Goal: Navigation & Orientation: Find specific page/section

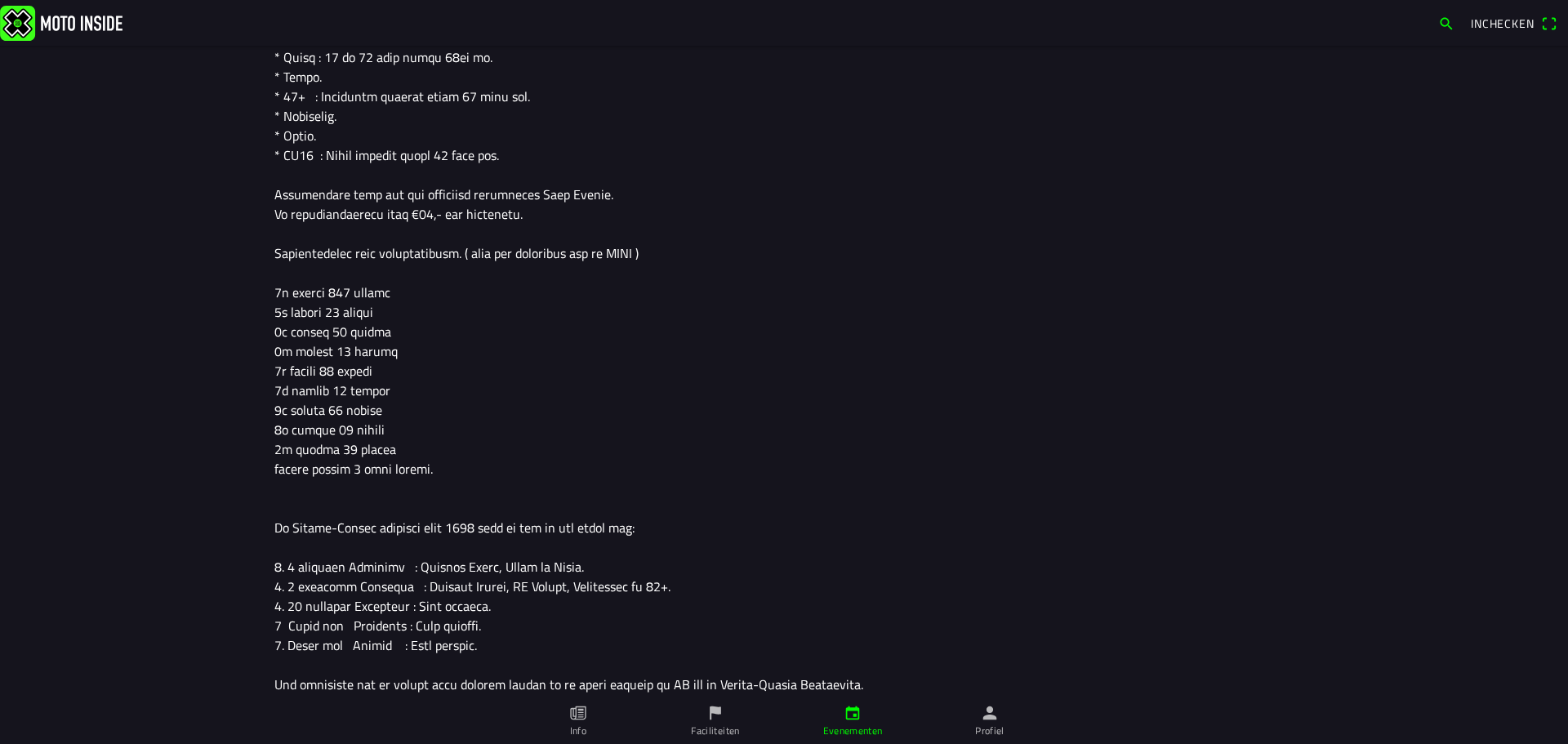
scroll to position [1240, 0]
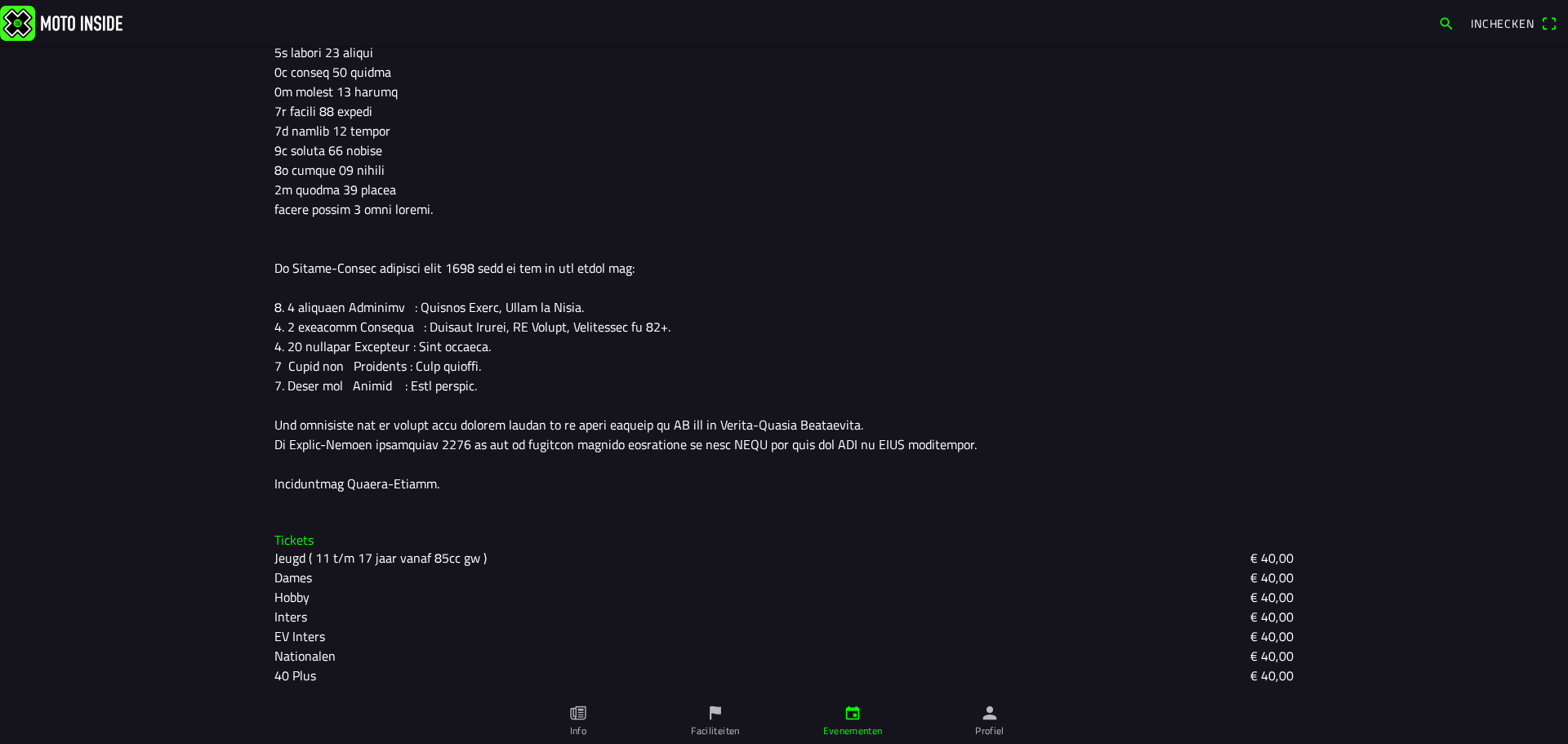
click at [713, 715] on icon "flag" at bounding box center [715, 713] width 18 height 18
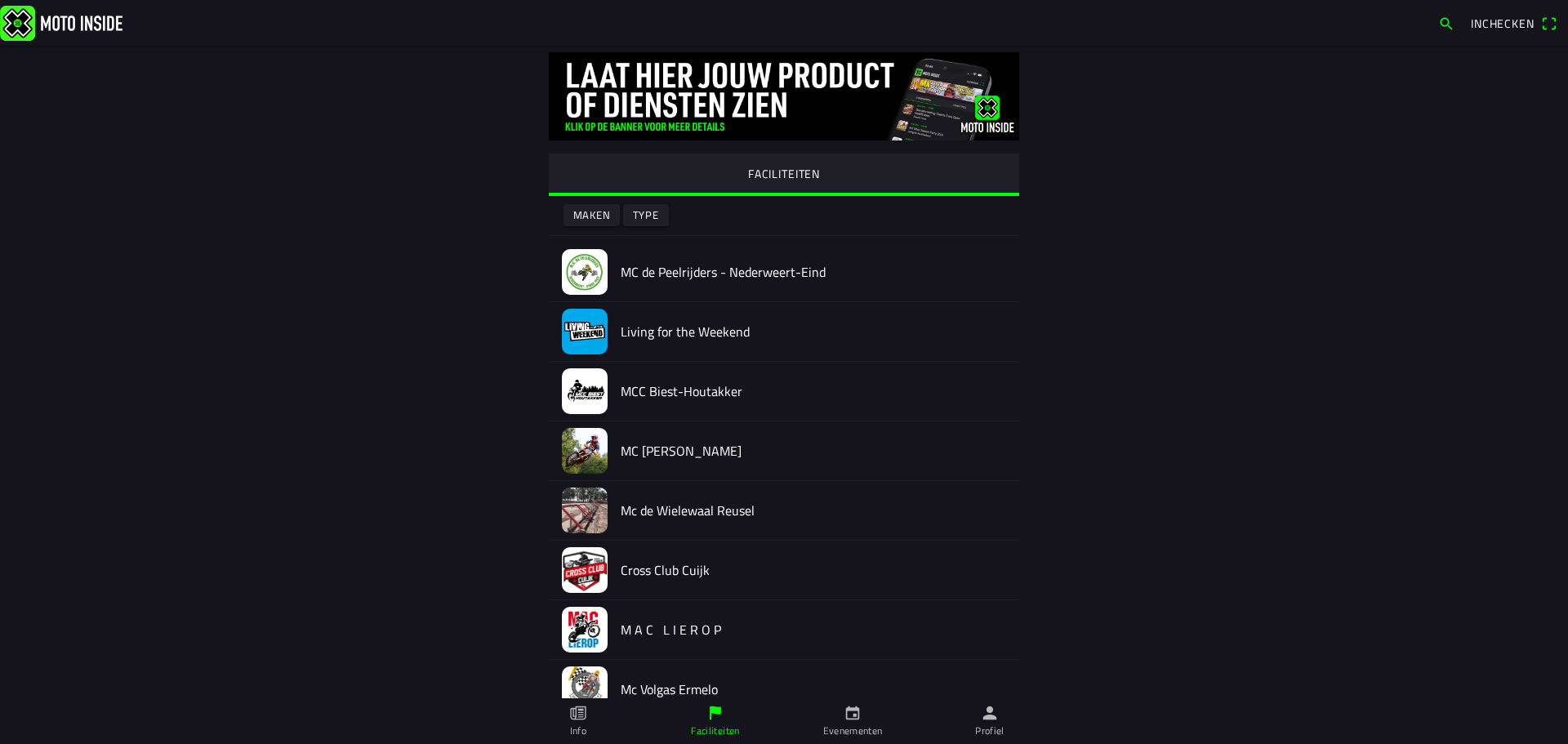
click at [574, 722] on link "Info" at bounding box center [578, 721] width 137 height 45
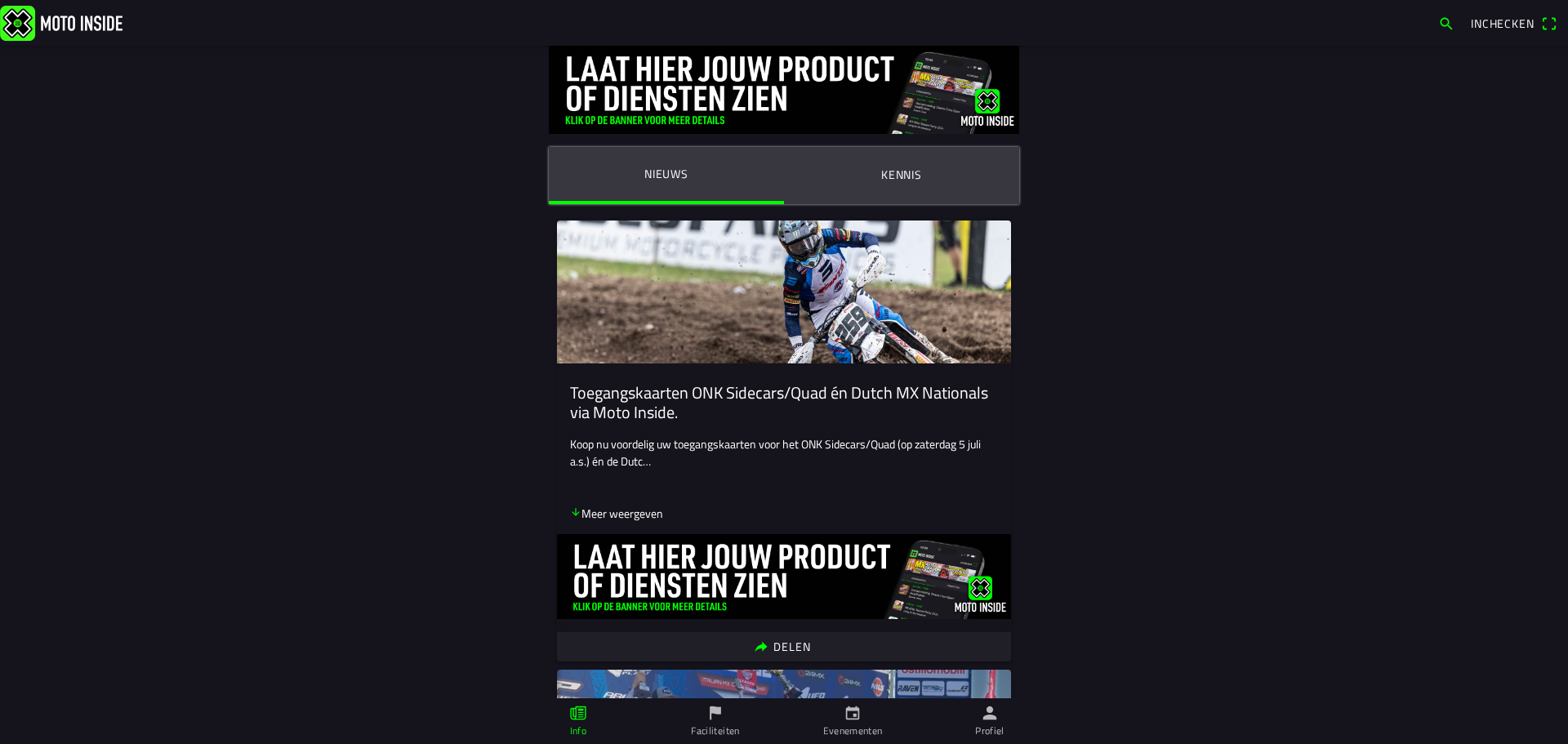
click at [94, 361] on main "Nieuws Kennis Toegangskaarten ONK Sidecars/Quad én Dutch MX Nationals via Moto …" at bounding box center [784, 394] width 1568 height 699
click at [31, 25] on img at bounding box center [61, 22] width 122 height 35
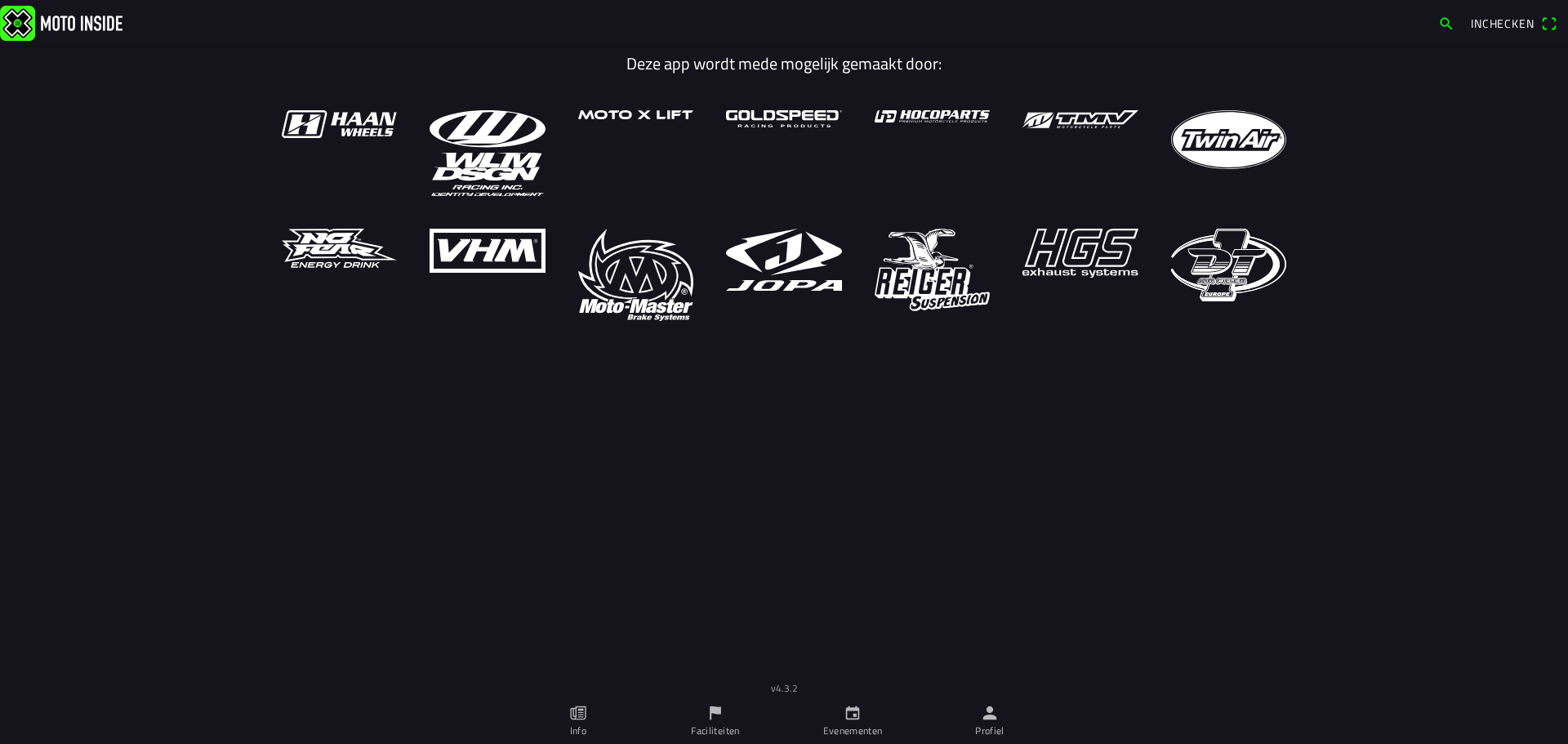
click at [864, 721] on link "Evenementen" at bounding box center [852, 721] width 137 height 45
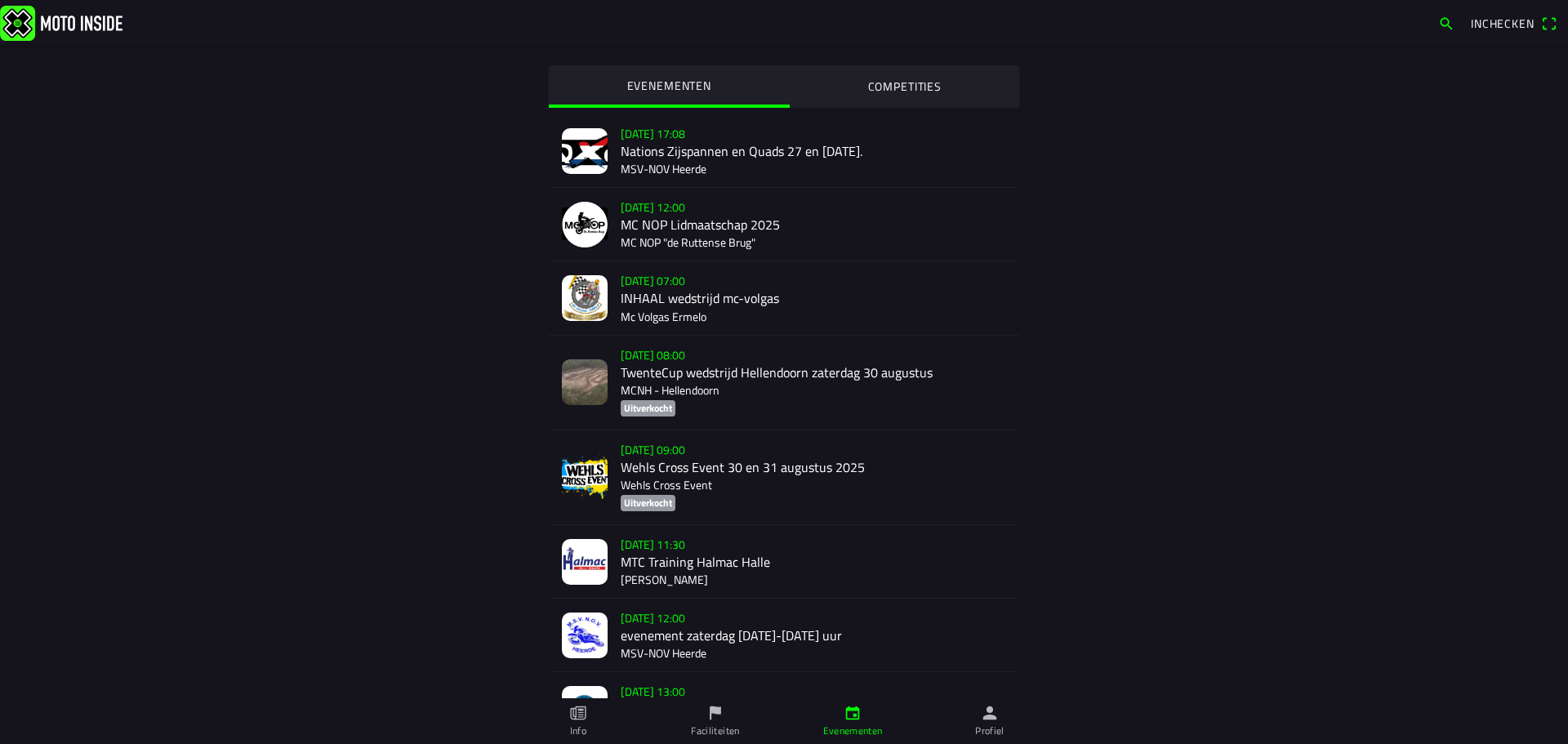
click at [1527, 25] on span "Inchecken" at bounding box center [1502, 23] width 64 height 18
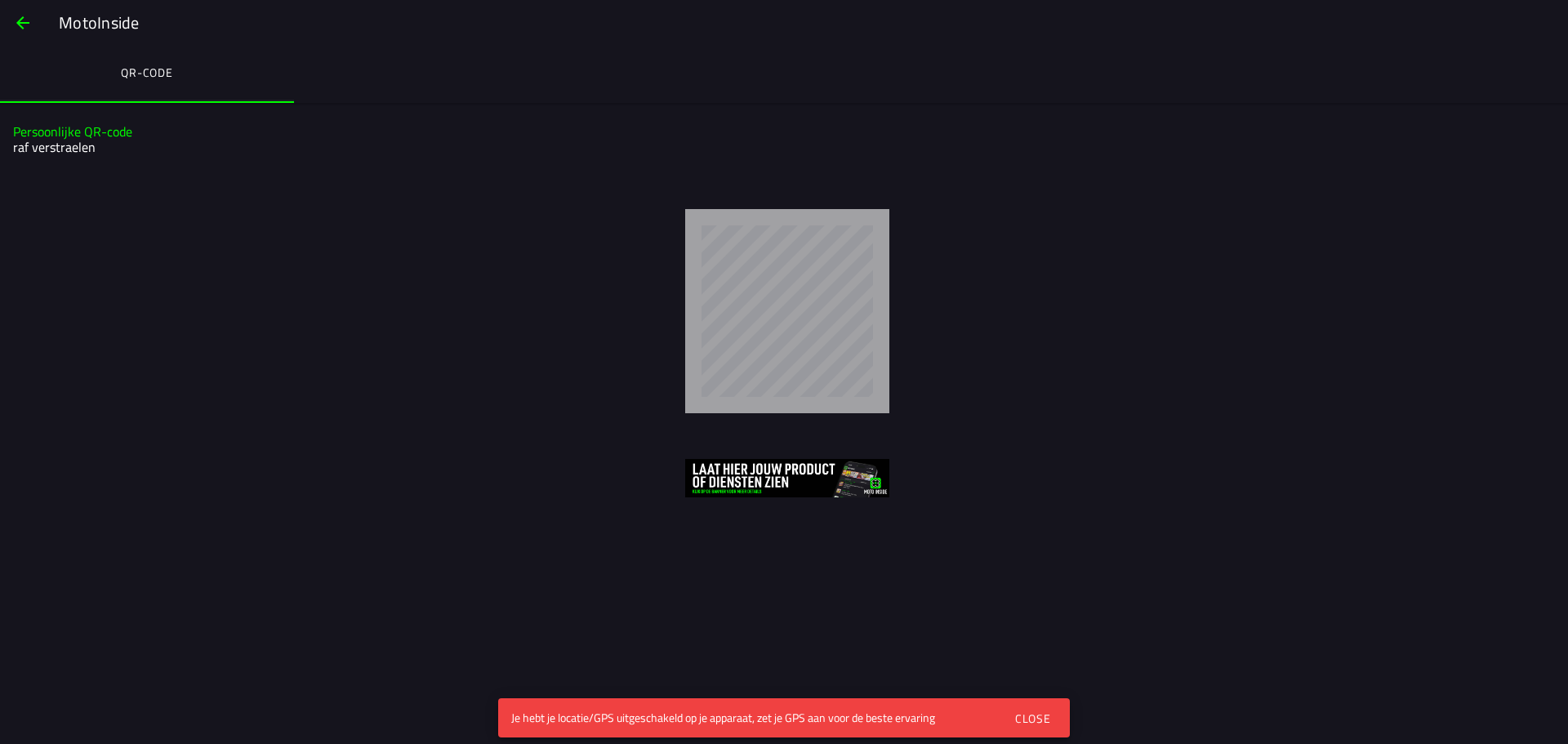
click at [1030, 717] on div "Close" at bounding box center [1032, 718] width 36 height 18
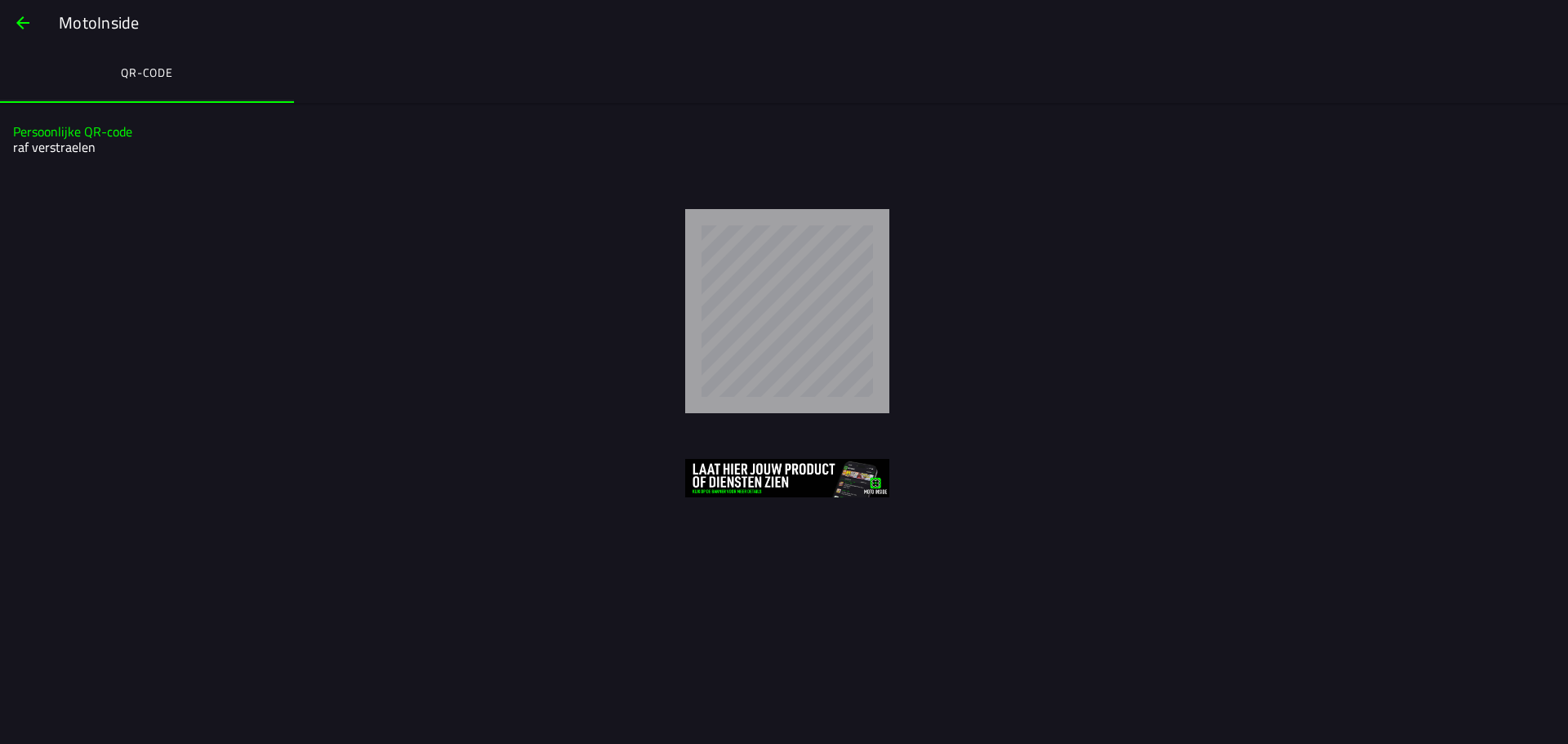
click at [68, 151] on h2 "raf verstraelen" at bounding box center [782, 147] width 1537 height 16
click at [23, 19] on span "button" at bounding box center [22, 23] width 19 height 39
